Goal: Task Accomplishment & Management: Manage account settings

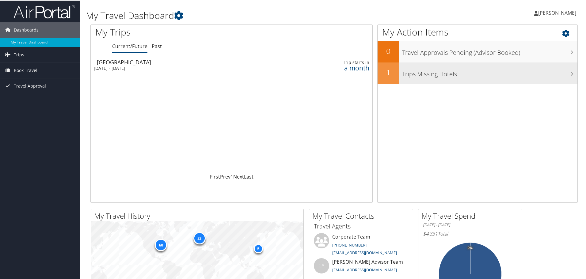
click at [431, 75] on h3 "Trips Missing Hotels" at bounding box center [489, 72] width 175 height 12
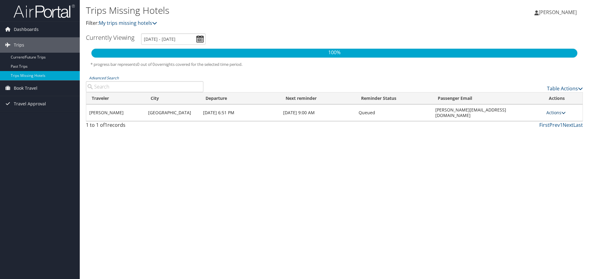
click at [563, 111] on icon at bounding box center [563, 113] width 4 height 4
click at [543, 140] on link "Attach Hotel" at bounding box center [541, 140] width 42 height 10
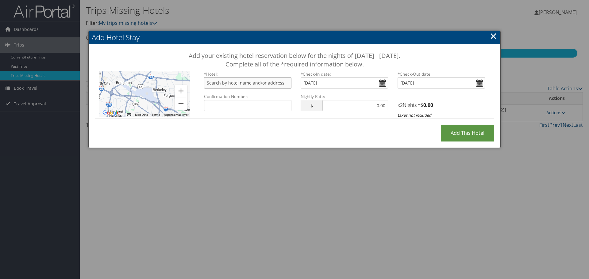
click at [234, 85] on input "text" at bounding box center [247, 82] width 87 height 11
click at [359, 34] on h2 "Add Hotel Stay" at bounding box center [295, 37] width 412 height 13
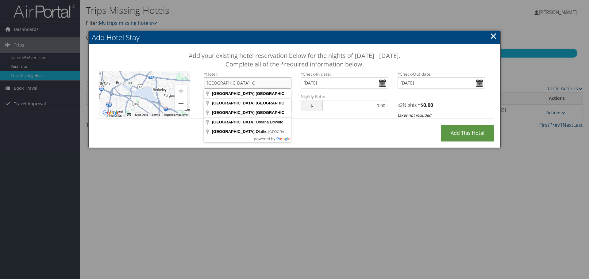
click at [251, 81] on input "Hilton Garden Inn, O'" at bounding box center [247, 82] width 87 height 11
type input "Hilton Garden Inn St. Louis Shiloh/O'Fallon IL, Regency Park, O'Fallon, IL, USA"
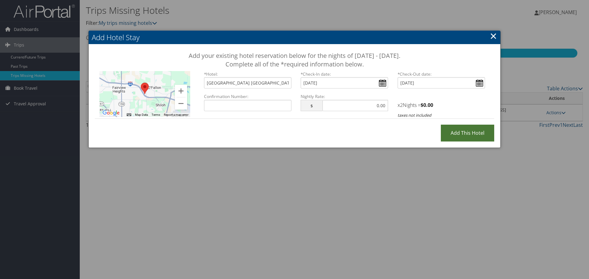
click at [464, 135] on input "Add this Hotel" at bounding box center [467, 133] width 53 height 17
type input "Processing..."
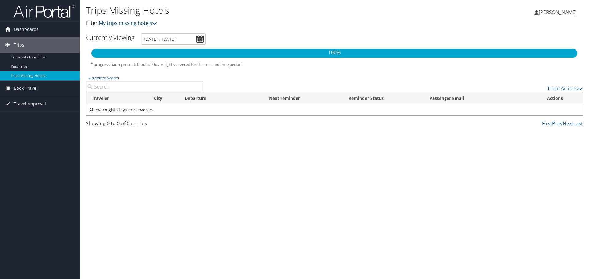
click at [269, 197] on div "Trips Missing Hotels Filter: My trips missing hotels Michael Mcafee Michael Mca…" at bounding box center [334, 139] width 509 height 279
click at [18, 57] on link "Current/Future Trips" at bounding box center [40, 57] width 80 height 9
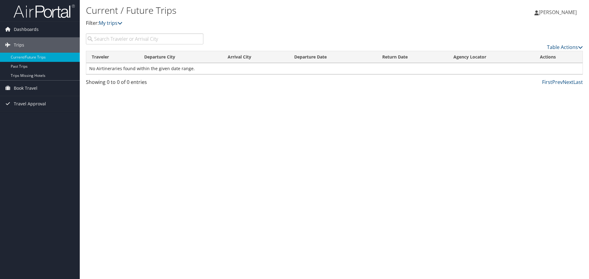
click at [186, 182] on div "Current / Future Trips Filter: My trips [PERSON_NAME] [PERSON_NAME] My Settings…" at bounding box center [334, 139] width 509 height 279
click at [23, 29] on span "Dashboards" at bounding box center [26, 29] width 25 height 15
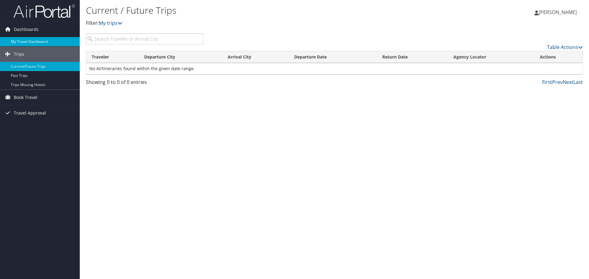
click at [20, 38] on link "My Travel Dashboard" at bounding box center [40, 41] width 80 height 9
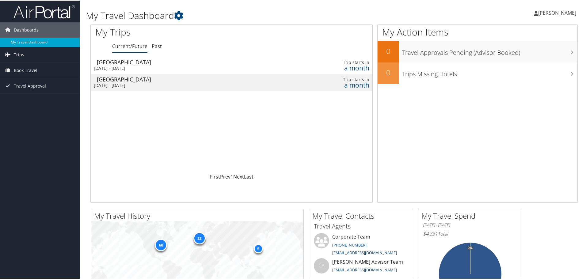
click at [133, 63] on div "St Louis" at bounding box center [186, 62] width 179 height 6
click at [136, 82] on div "[DATE] - [DATE]" at bounding box center [183, 85] width 179 height 6
